Goal: Task Accomplishment & Management: Manage account settings

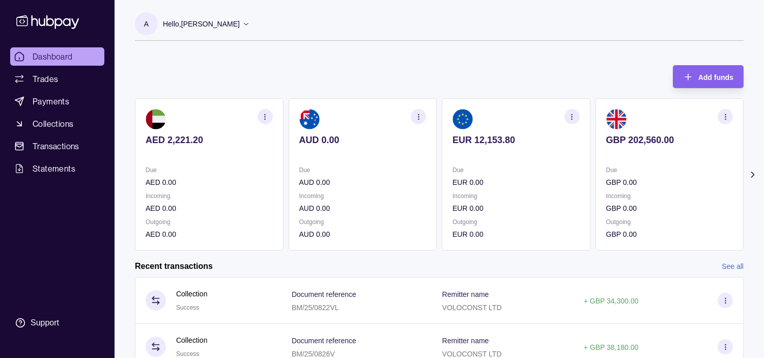
click at [724, 118] on icon "button" at bounding box center [726, 117] width 8 height 8
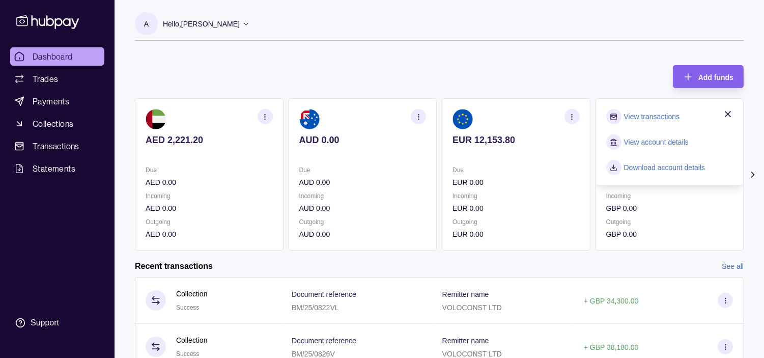
click at [634, 115] on link "View transactions" at bounding box center [652, 116] width 56 height 11
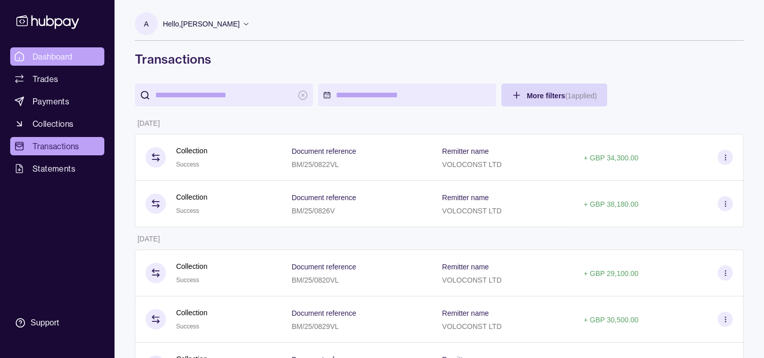
click at [88, 57] on link "Dashboard" at bounding box center [57, 56] width 94 height 18
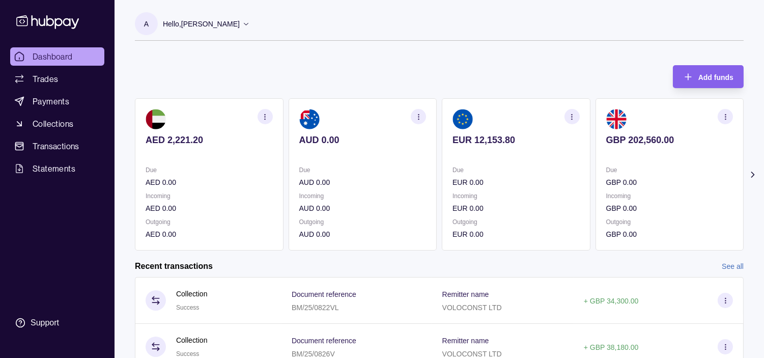
click at [240, 23] on p "Hello, [PERSON_NAME]" at bounding box center [201, 23] width 77 height 11
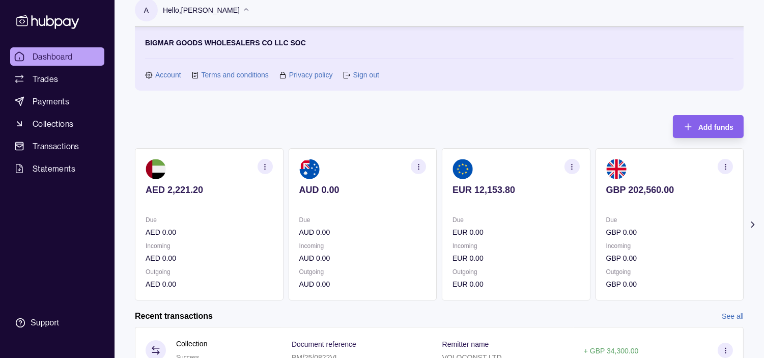
scroll to position [13, 0]
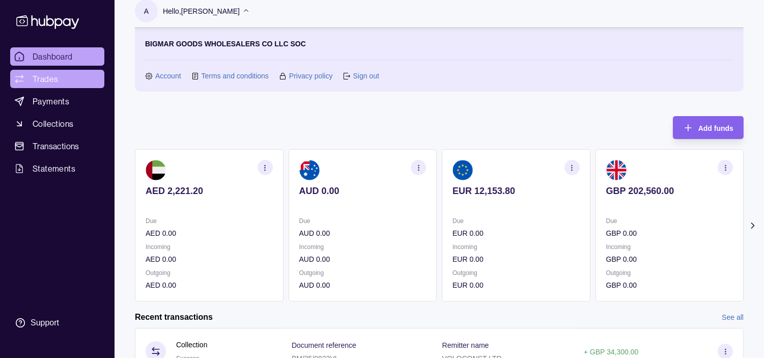
click at [48, 73] on span "Trades" at bounding box center [45, 79] width 25 height 12
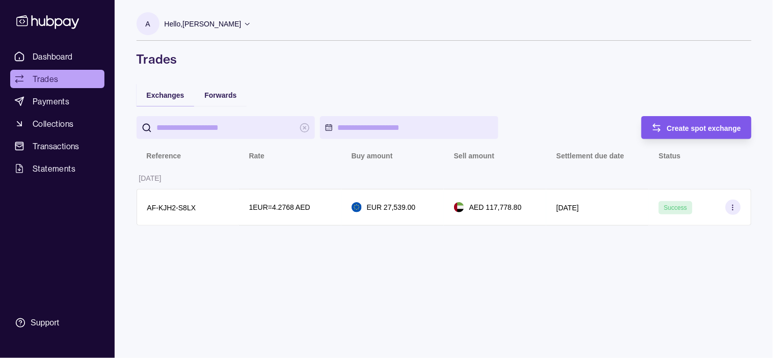
click at [697, 128] on span "Create spot exchange" at bounding box center [704, 128] width 74 height 8
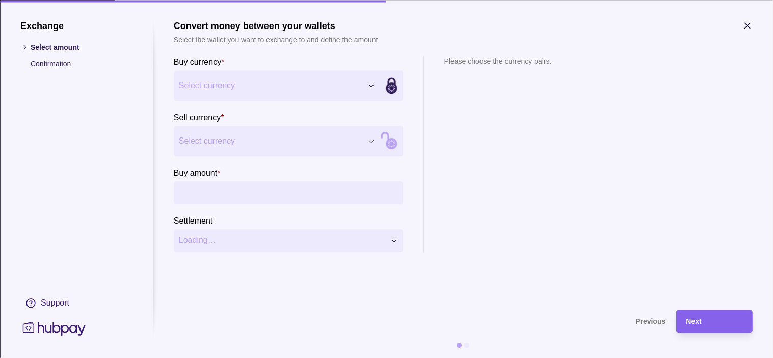
click at [298, 357] on div "Exchange Select amount Confirmation Support Convert money between your wallets …" at bounding box center [386, 358] width 773 height 0
click at [260, 357] on div "Exchange Select amount Confirmation Support Convert money between your wallets …" at bounding box center [386, 358] width 773 height 0
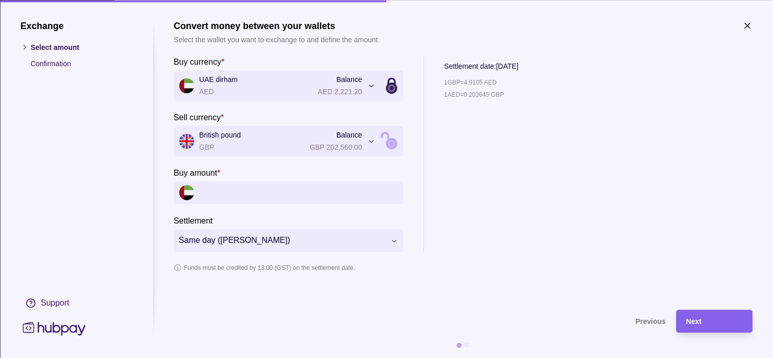
click at [753, 26] on section "**********" at bounding box center [386, 179] width 773 height 358
click at [748, 24] on icon "button" at bounding box center [747, 25] width 5 height 5
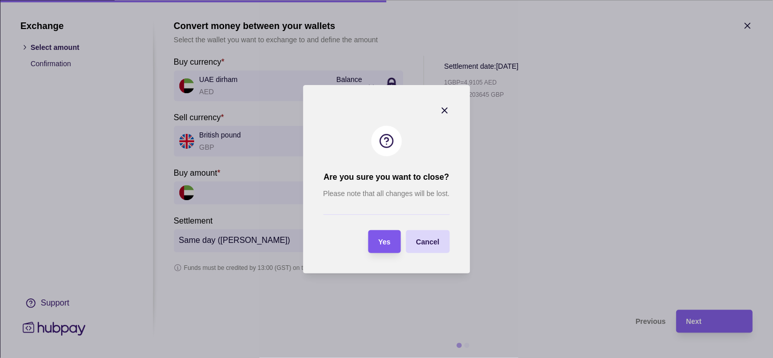
click at [391, 237] on section "Yes" at bounding box center [384, 241] width 33 height 23
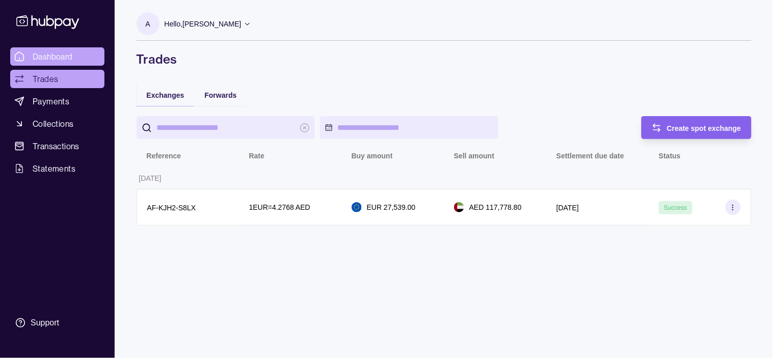
click at [62, 52] on span "Dashboard" at bounding box center [53, 56] width 40 height 12
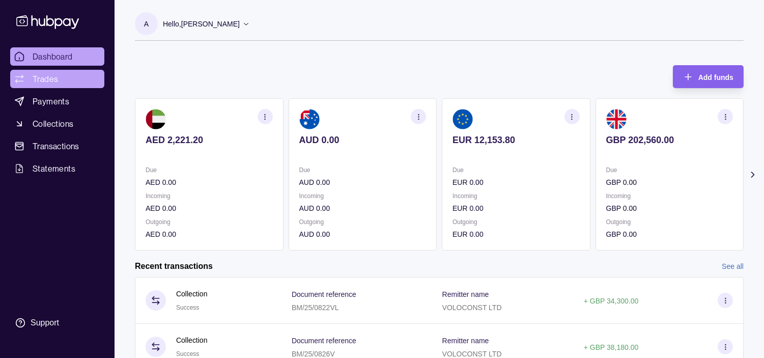
click at [39, 77] on span "Trades" at bounding box center [45, 79] width 25 height 12
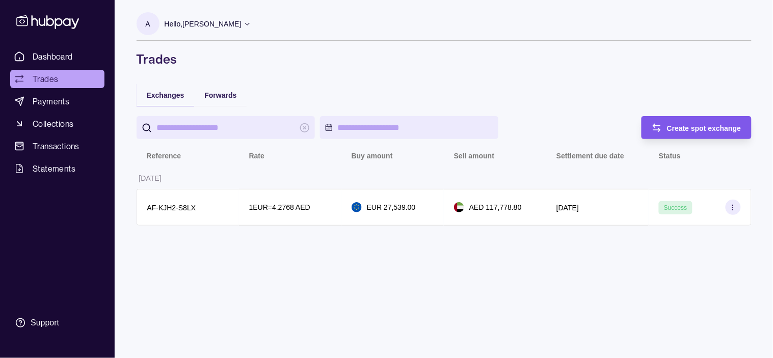
click at [688, 128] on span "Create spot exchange" at bounding box center [704, 128] width 74 height 8
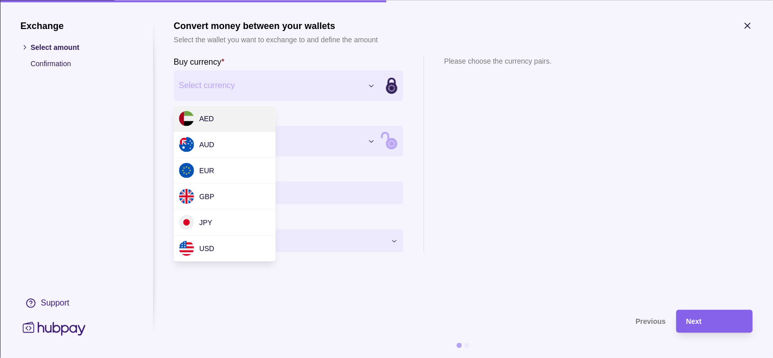
click at [312, 357] on div "Exchange Select amount Confirmation Support Convert money between your wallets …" at bounding box center [386, 358] width 773 height 0
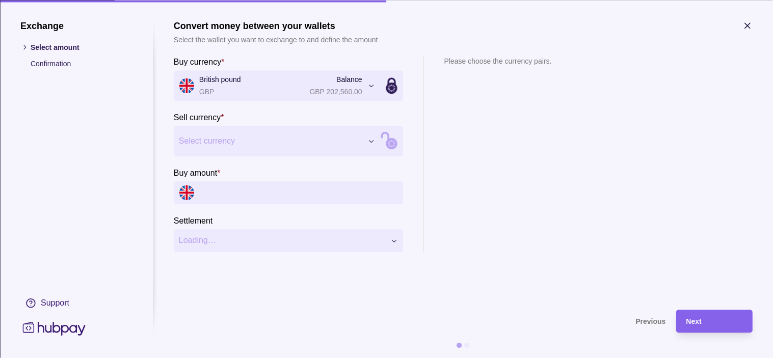
click at [351, 357] on div "Exchange Select amount Confirmation Support Convert money between your wallets …" at bounding box center [386, 358] width 773 height 0
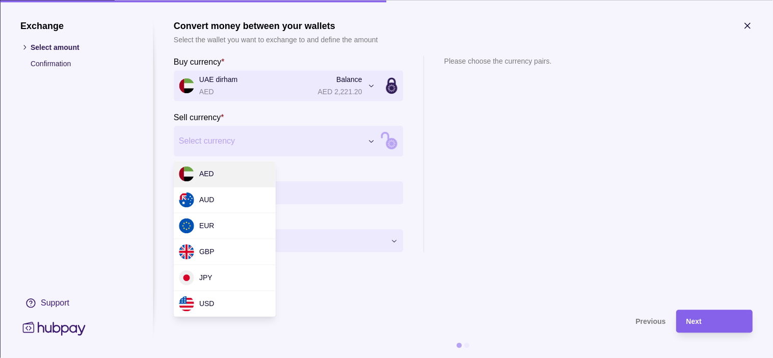
click at [286, 357] on div "Exchange Select amount Confirmation Support Convert money between your wallets …" at bounding box center [386, 358] width 773 height 0
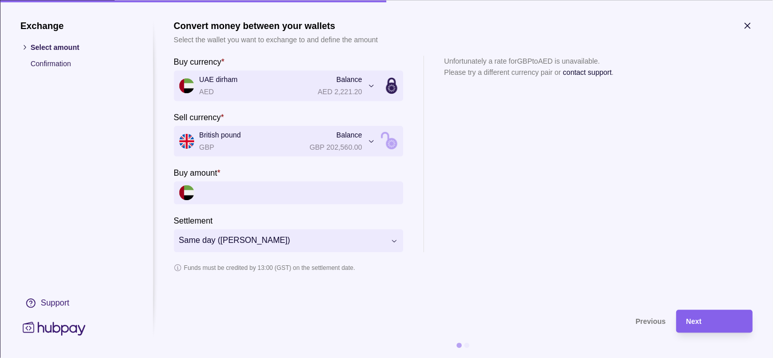
click at [750, 23] on icon "button" at bounding box center [747, 25] width 5 height 5
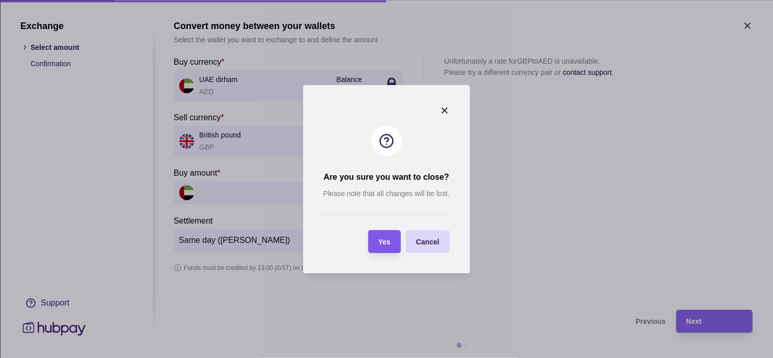
click at [388, 245] on span "Yes" at bounding box center [384, 242] width 12 height 8
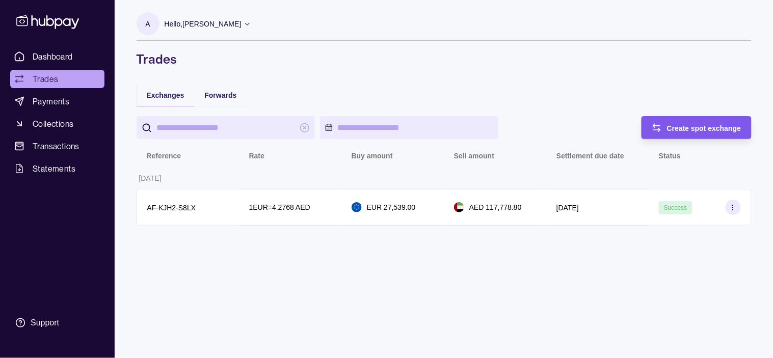
click at [669, 125] on span "Create spot exchange" at bounding box center [704, 128] width 74 height 8
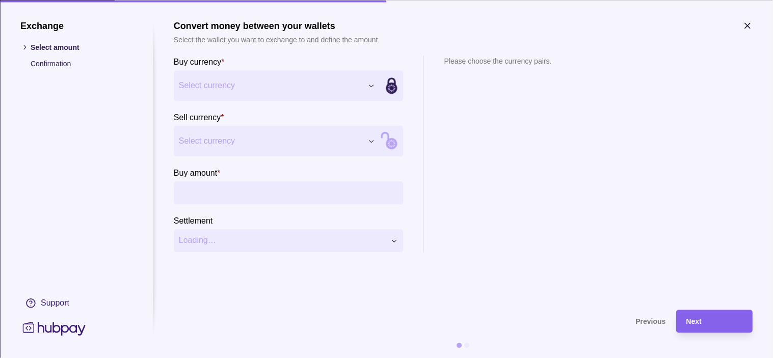
click at [355, 357] on div "Exchange Select amount Confirmation Support Convert money between your wallets …" at bounding box center [386, 358] width 773 height 0
click at [268, 357] on div "Exchange Select amount Confirmation Support Convert money between your wallets …" at bounding box center [386, 358] width 773 height 0
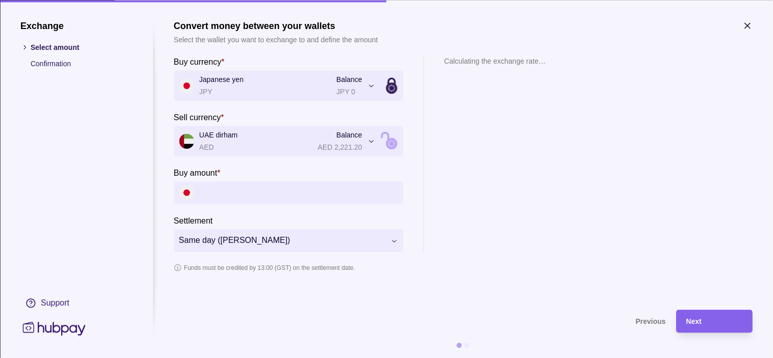
click at [746, 24] on icon "button" at bounding box center [747, 25] width 5 height 5
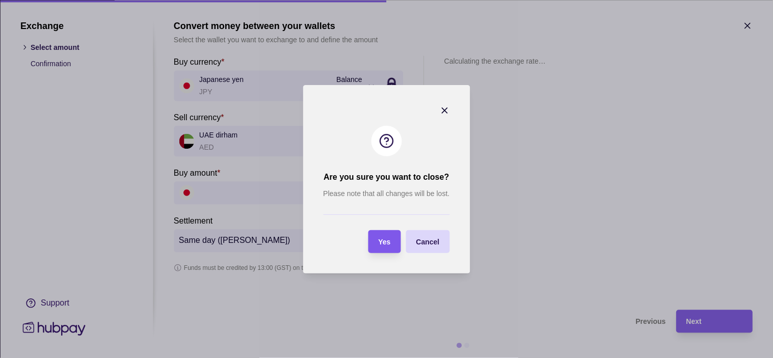
click at [393, 232] on section "Yes" at bounding box center [384, 241] width 33 height 23
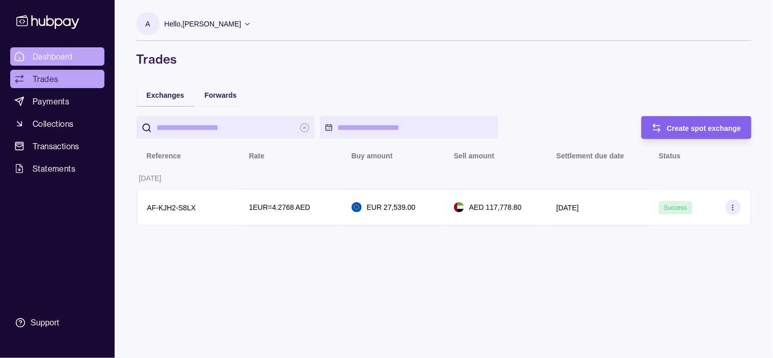
click at [59, 57] on span "Dashboard" at bounding box center [53, 56] width 40 height 12
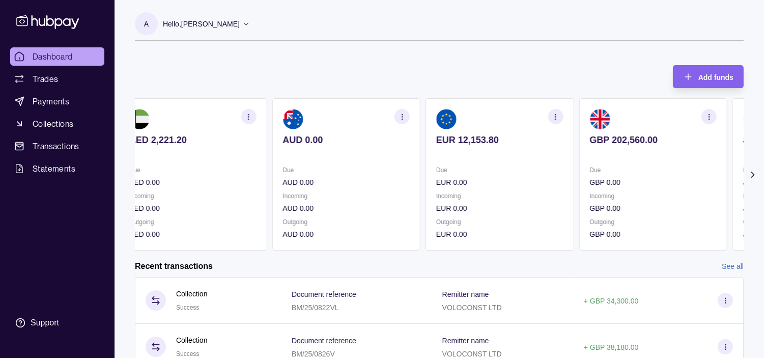
click at [545, 154] on p at bounding box center [499, 153] width 127 height 11
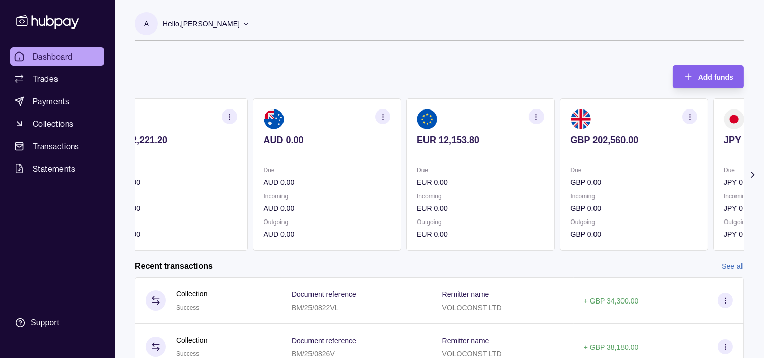
click at [447, 141] on div "EUR 12,153.80" at bounding box center [480, 146] width 127 height 25
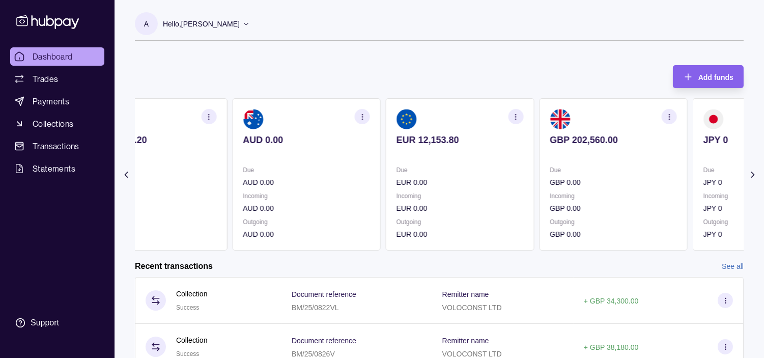
click at [528, 180] on section "EUR 12,153.80 Due EUR 0.00 Incoming EUR 0.00 Outgoing EUR 0.00" at bounding box center [460, 174] width 149 height 152
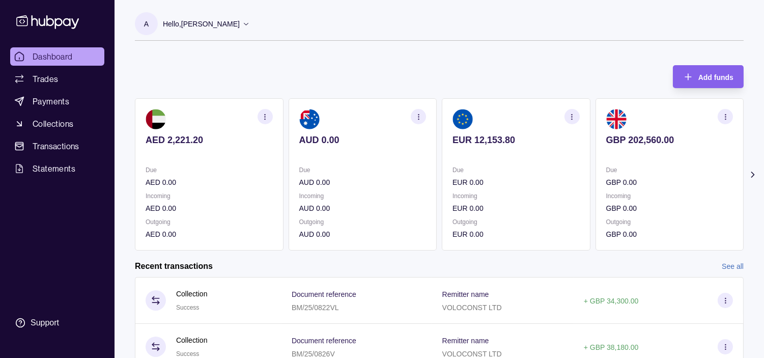
click at [490, 170] on div "Due EUR 0.00" at bounding box center [516, 175] width 127 height 23
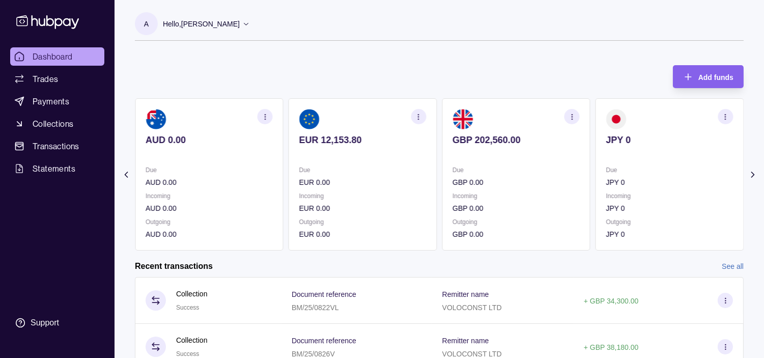
click at [457, 154] on section "GBP 202,560.00 Due GBP 0.00 Incoming GBP 0.00 Outgoing GBP 0.00" at bounding box center [516, 174] width 149 height 152
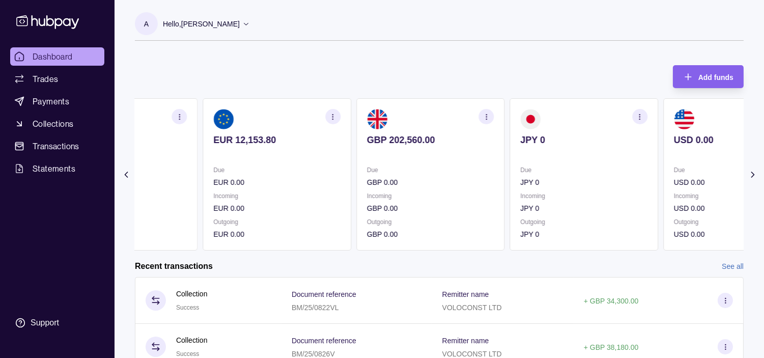
click at [527, 179] on div "Due JPY 0" at bounding box center [583, 175] width 127 height 23
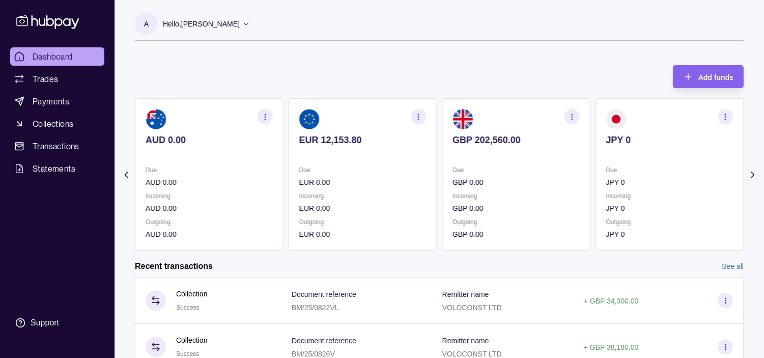
click at [470, 169] on div "Due GBP 0.00" at bounding box center [516, 175] width 127 height 23
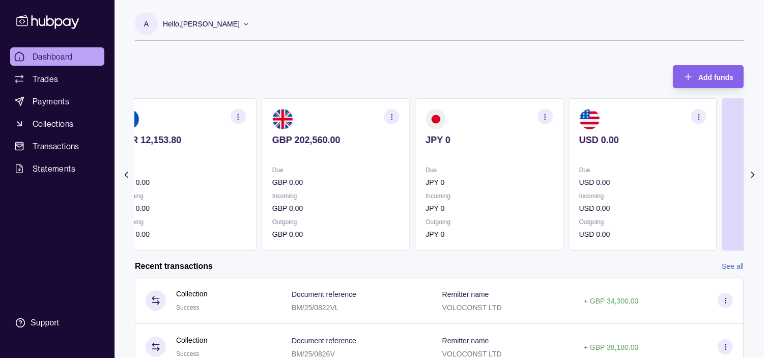
click at [436, 166] on p "Due" at bounding box center [489, 169] width 127 height 11
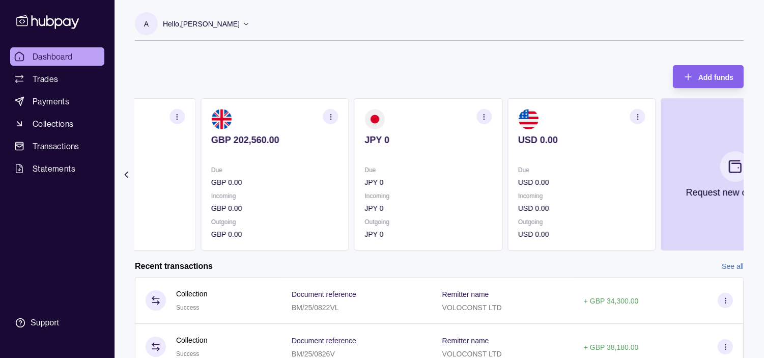
click at [507, 175] on div "AED 2,221.20 Due AED 0.00 Incoming AED 0.00 Outgoing AED 0.00 AUD 0.00 Due AUD …" at bounding box center [439, 174] width 609 height 152
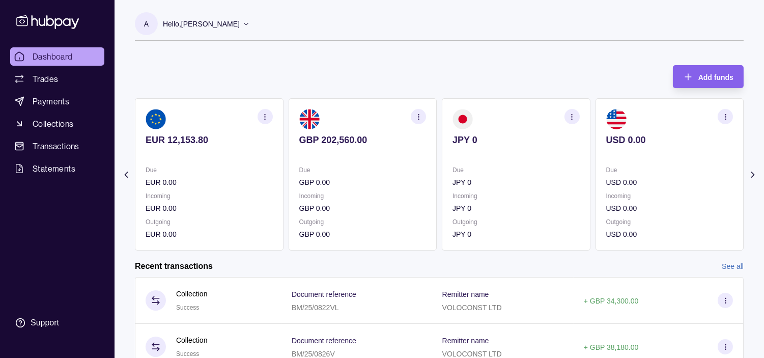
click at [427, 165] on p "Due" at bounding box center [362, 169] width 127 height 11
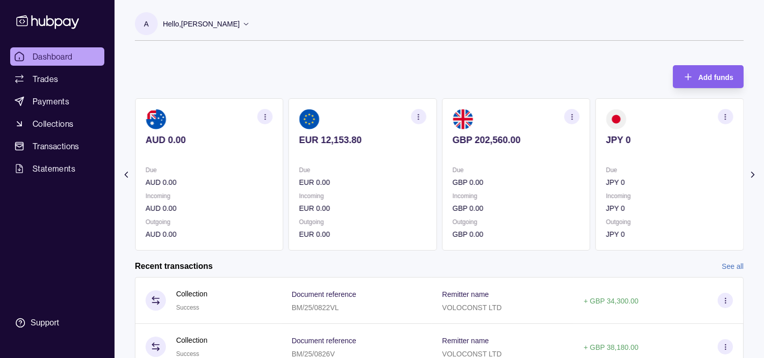
click at [427, 155] on p at bounding box center [362, 153] width 127 height 11
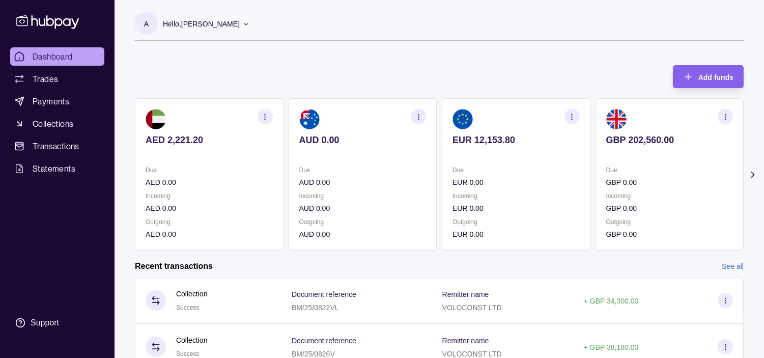
click at [420, 153] on p at bounding box center [362, 153] width 127 height 11
click at [240, 23] on p "Hello, [PERSON_NAME]" at bounding box center [201, 23] width 77 height 11
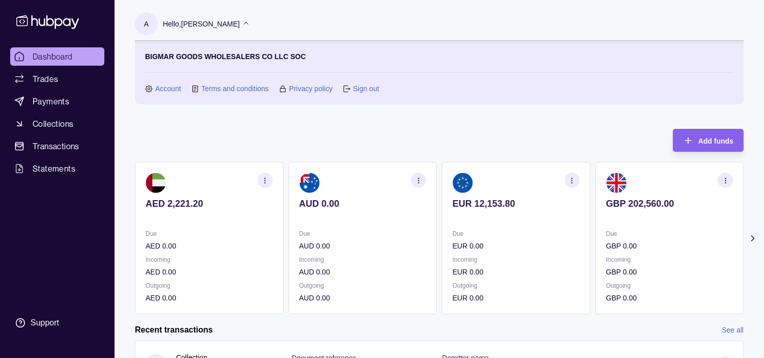
click at [370, 92] on link "Sign out" at bounding box center [366, 88] width 26 height 11
